Goal: Task Accomplishment & Management: Manage account settings

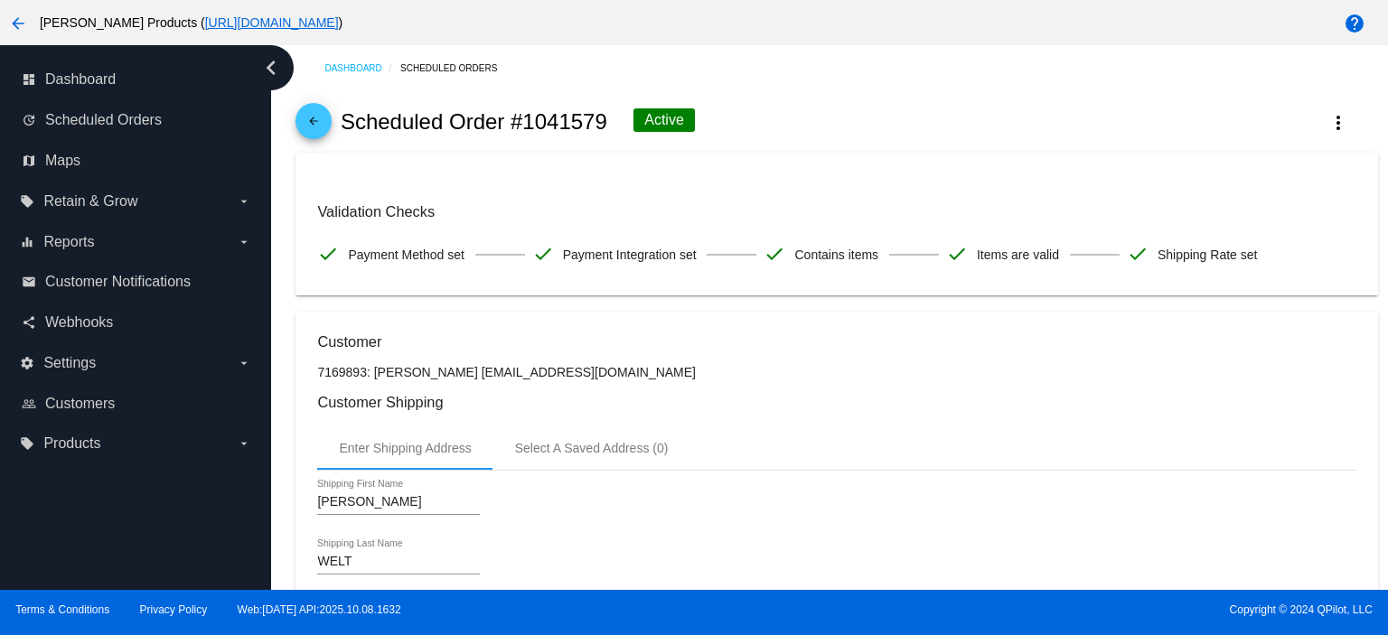
click at [314, 122] on mat-icon "arrow_back" at bounding box center [314, 126] width 22 height 22
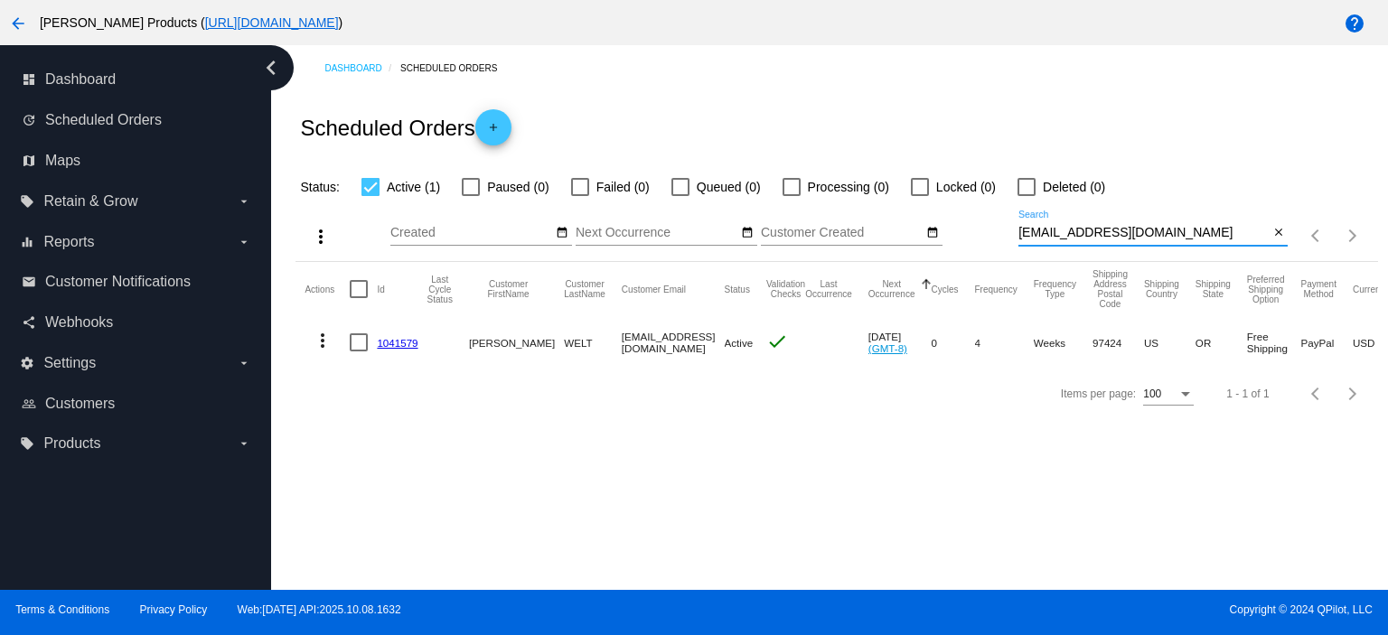
drag, startPoint x: 1156, startPoint y: 230, endPoint x: 1008, endPoint y: 241, distance: 147.7
click at [1008, 241] on div "more_vert Oct Jan Feb Mar [DATE]" at bounding box center [836, 230] width 1082 height 64
paste input "[EMAIL_ADDRESS]"
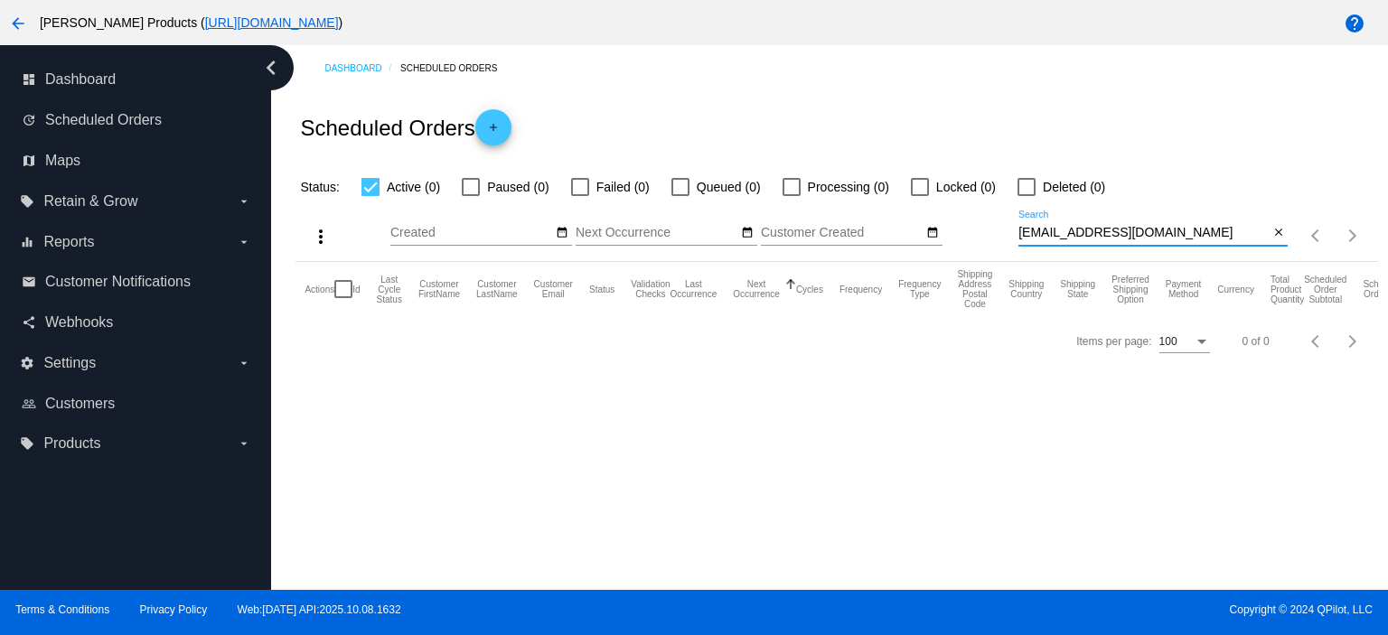
click at [1019, 232] on input "[EMAIL_ADDRESS][DOMAIN_NAME]" at bounding box center [1143, 233] width 250 height 14
drag, startPoint x: 1167, startPoint y: 236, endPoint x: 1147, endPoint y: 231, distance: 20.4
click at [1160, 234] on input "[EMAIL_ADDRESS][DOMAIN_NAME]" at bounding box center [1143, 233] width 250 height 14
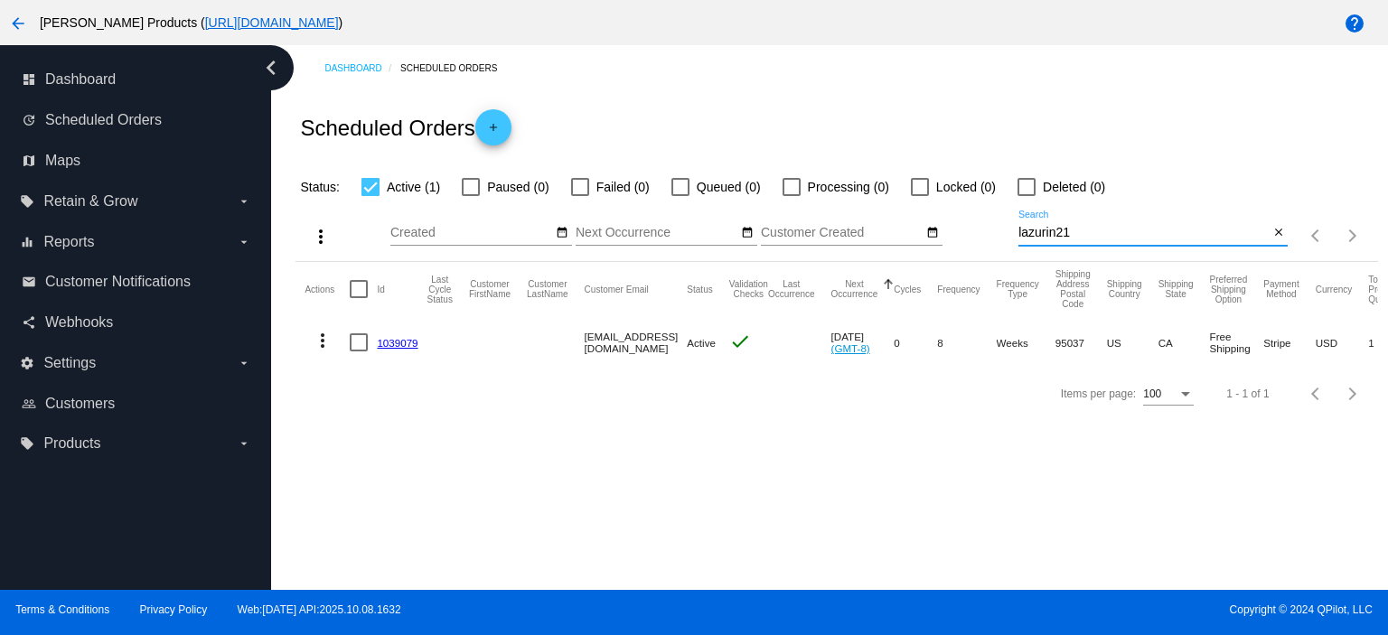
type input "lazurin21"
click at [382, 340] on link "1039079" at bounding box center [397, 343] width 41 height 12
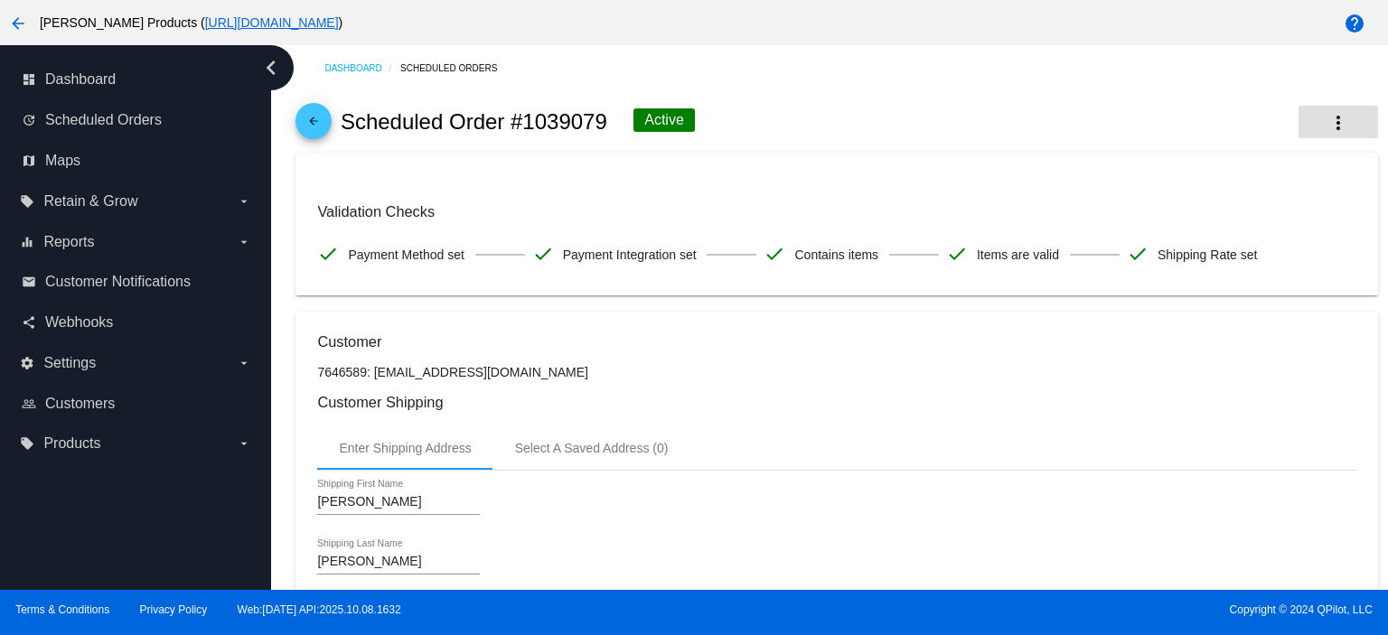
click at [1327, 115] on mat-icon "more_vert" at bounding box center [1338, 123] width 22 height 22
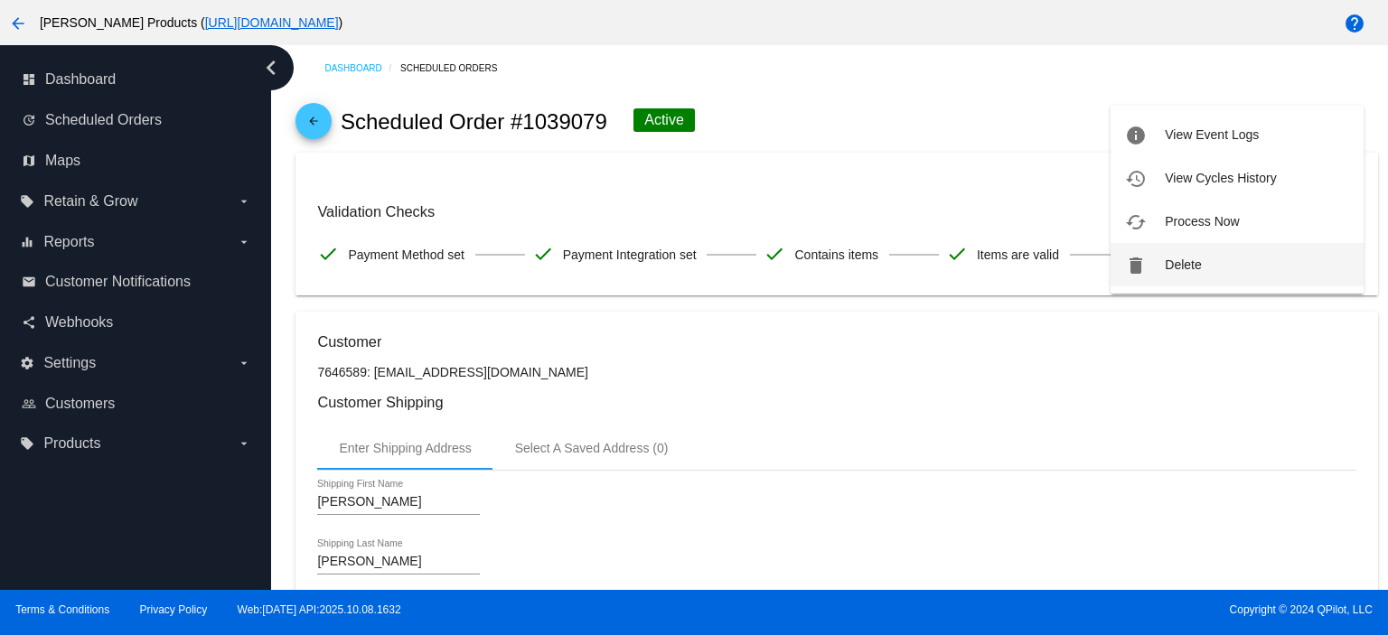
click at [1176, 256] on button "delete Delete" at bounding box center [1237, 264] width 253 height 43
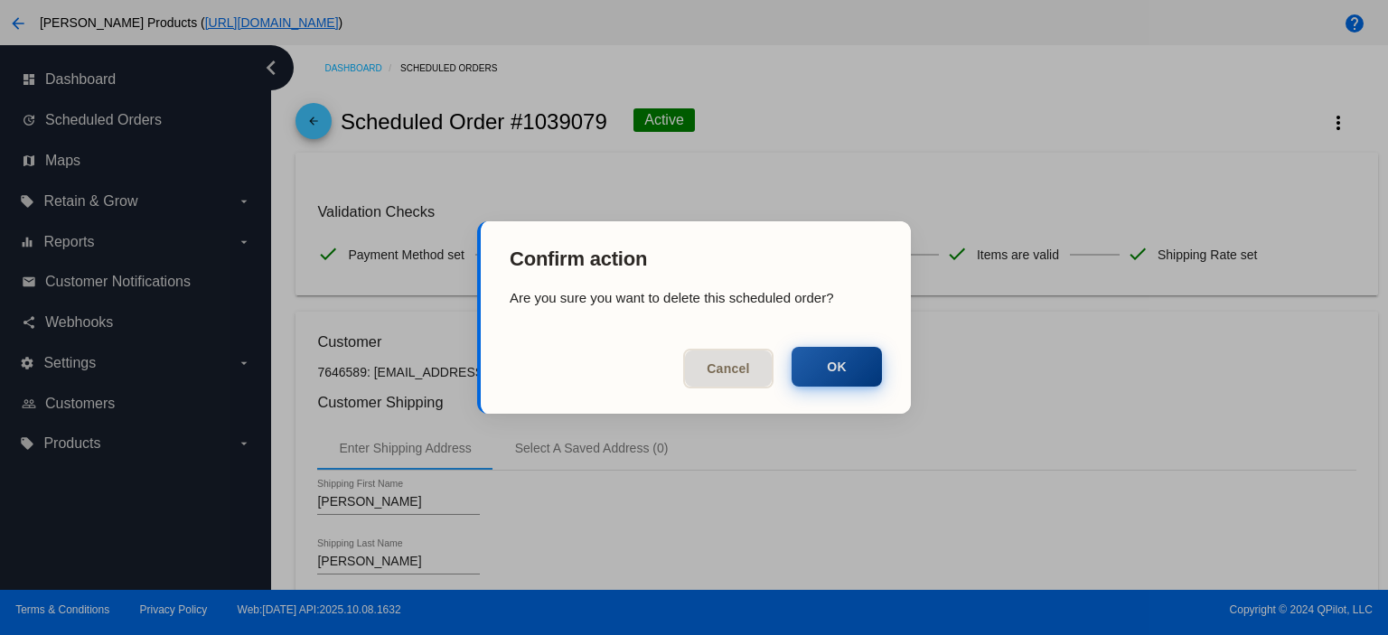
click at [823, 364] on button "OK" at bounding box center [837, 367] width 90 height 40
